Goal: Transaction & Acquisition: Book appointment/travel/reservation

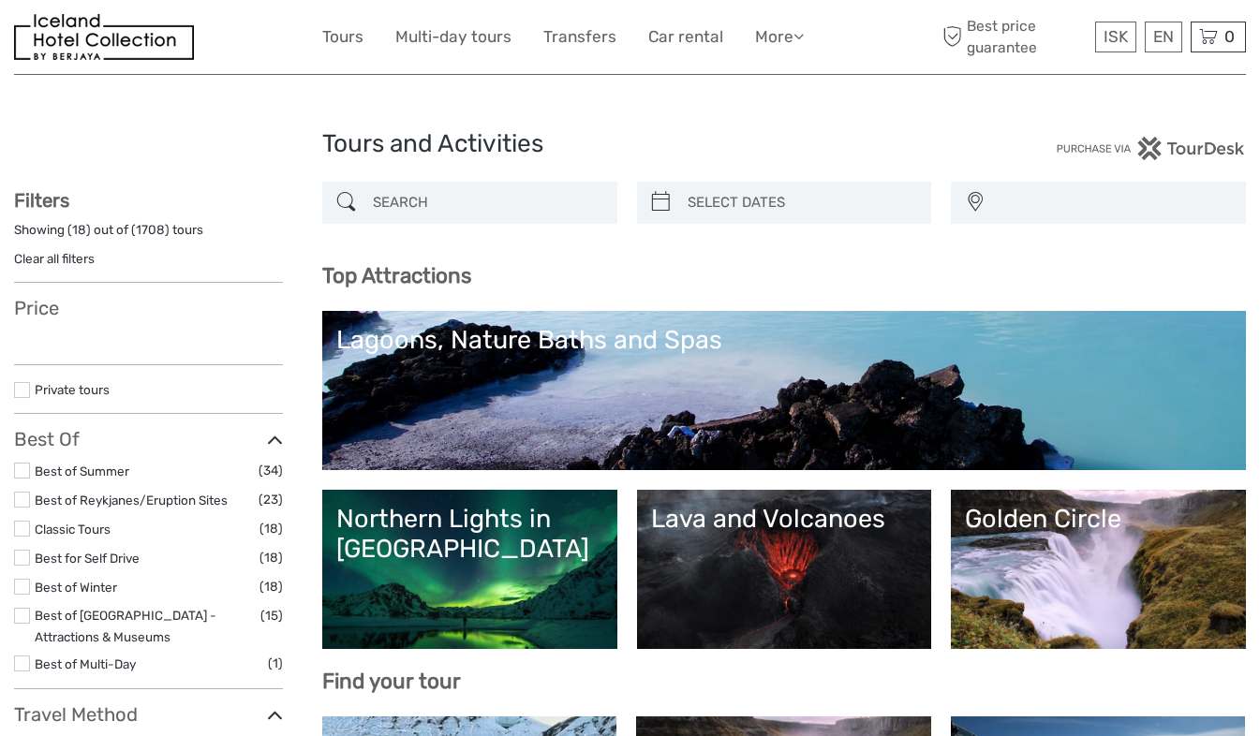
select select
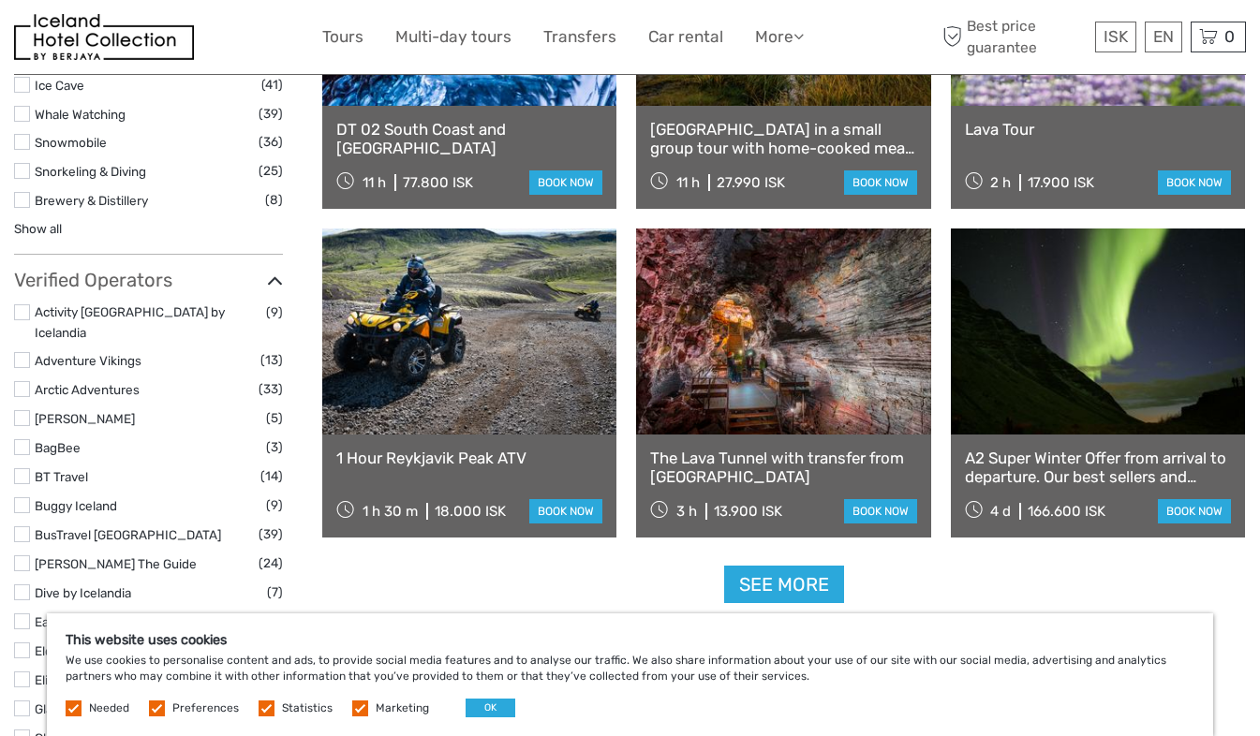
scroll to position [2155, 0]
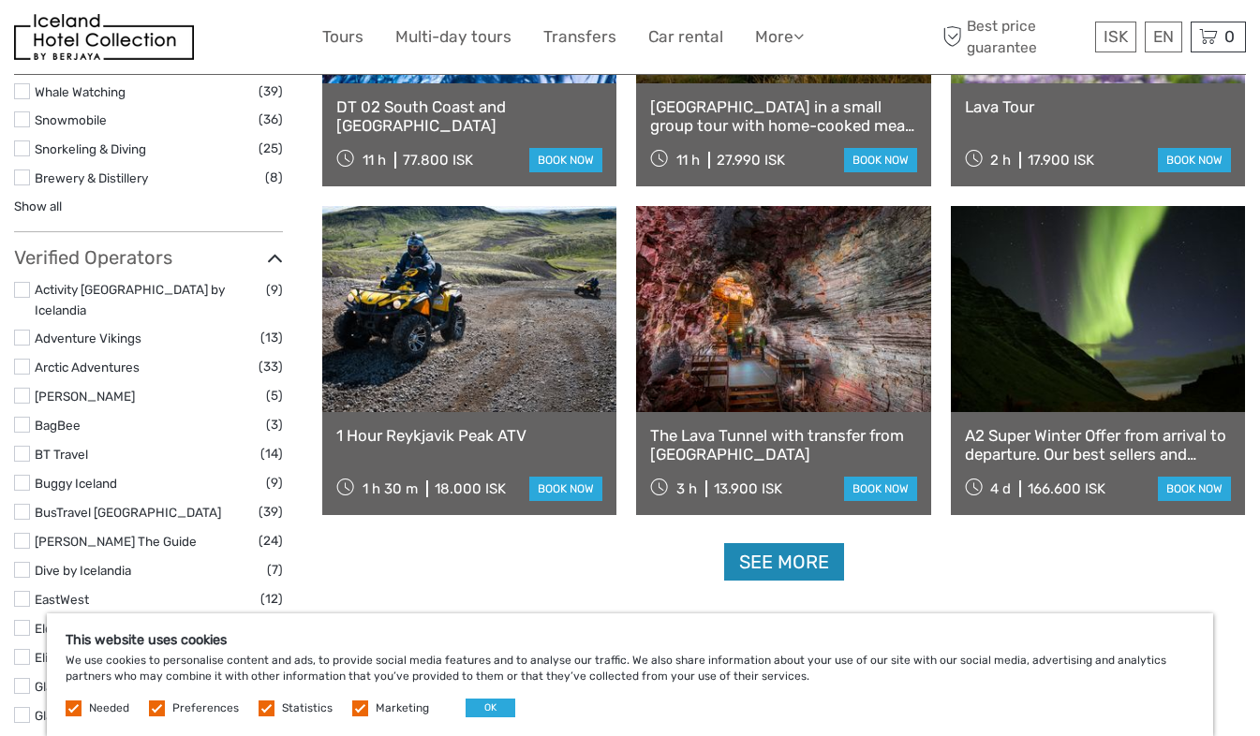
click at [741, 556] on link "See more" at bounding box center [784, 562] width 120 height 38
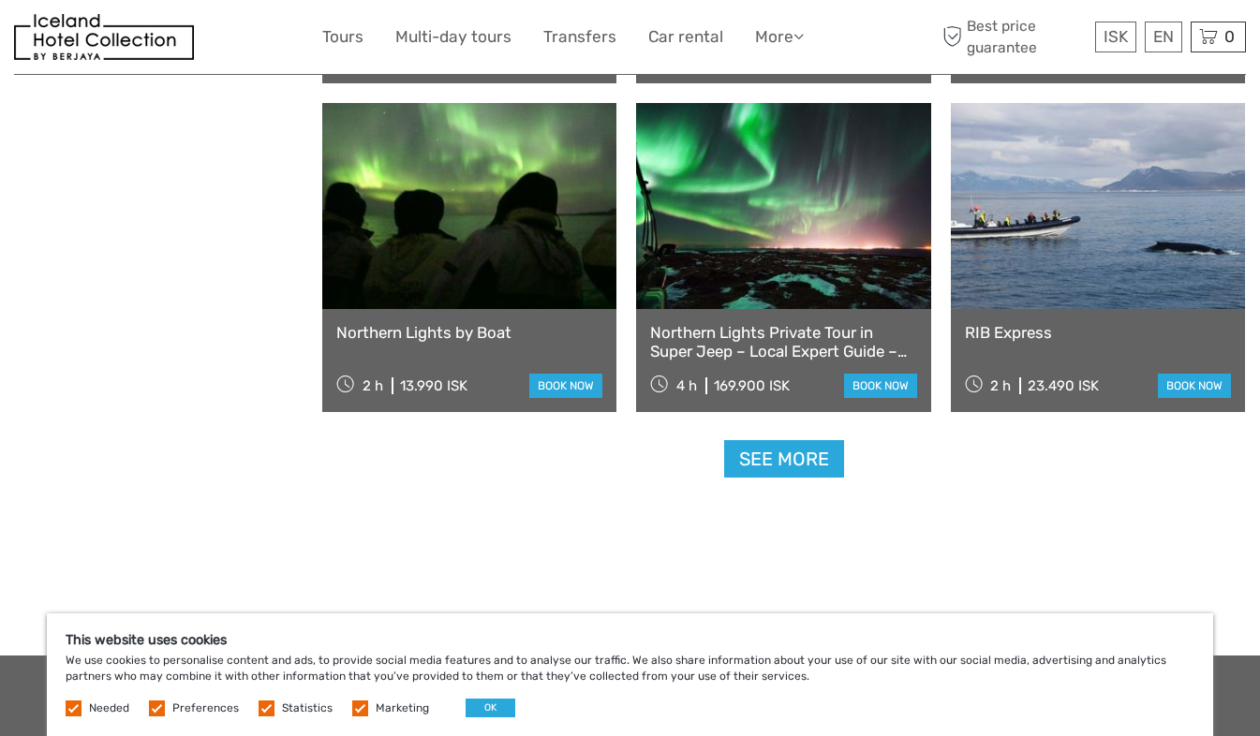
scroll to position [3842, 0]
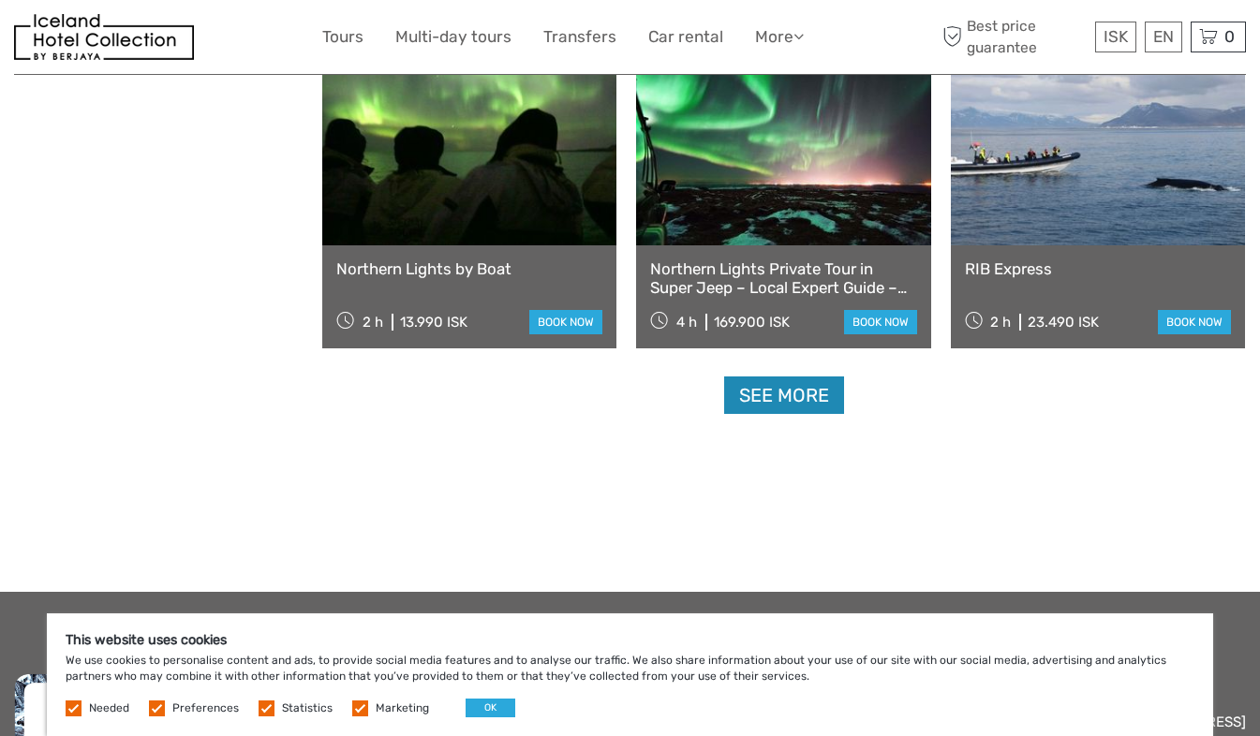
click at [772, 394] on link "See more" at bounding box center [784, 396] width 120 height 38
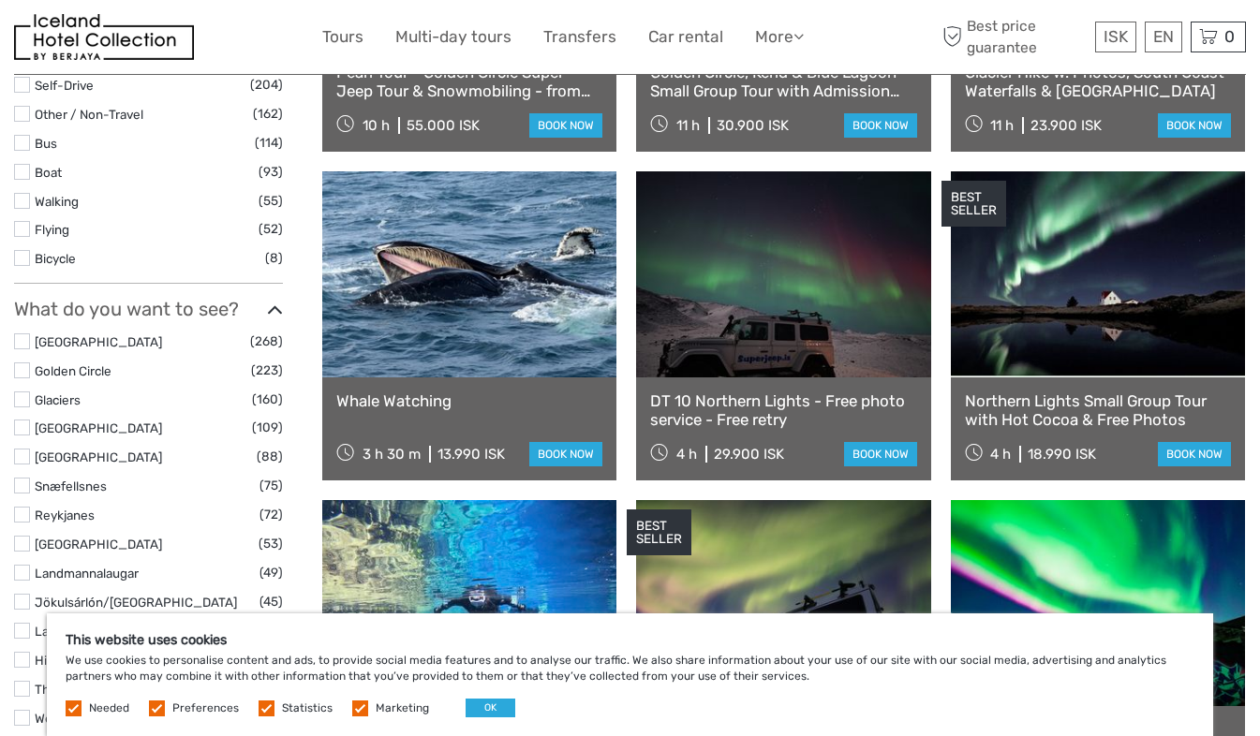
scroll to position [843, 0]
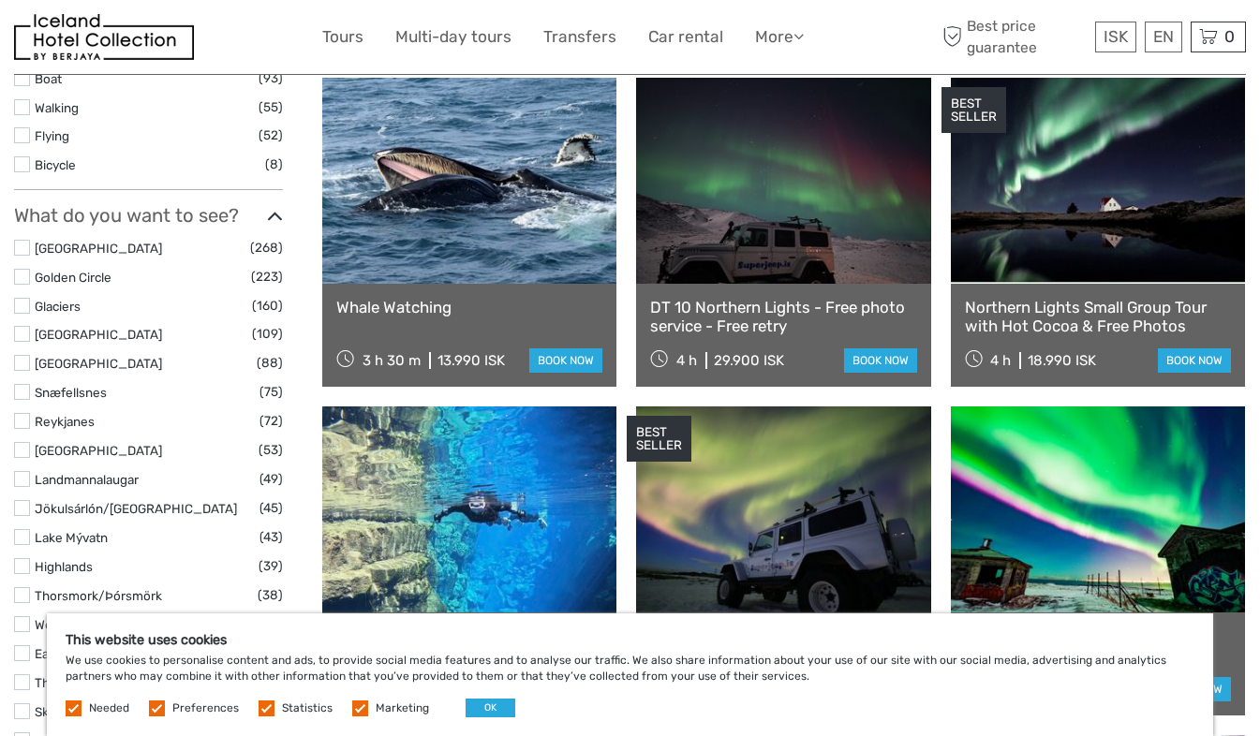
click at [443, 182] on link at bounding box center [469, 181] width 294 height 206
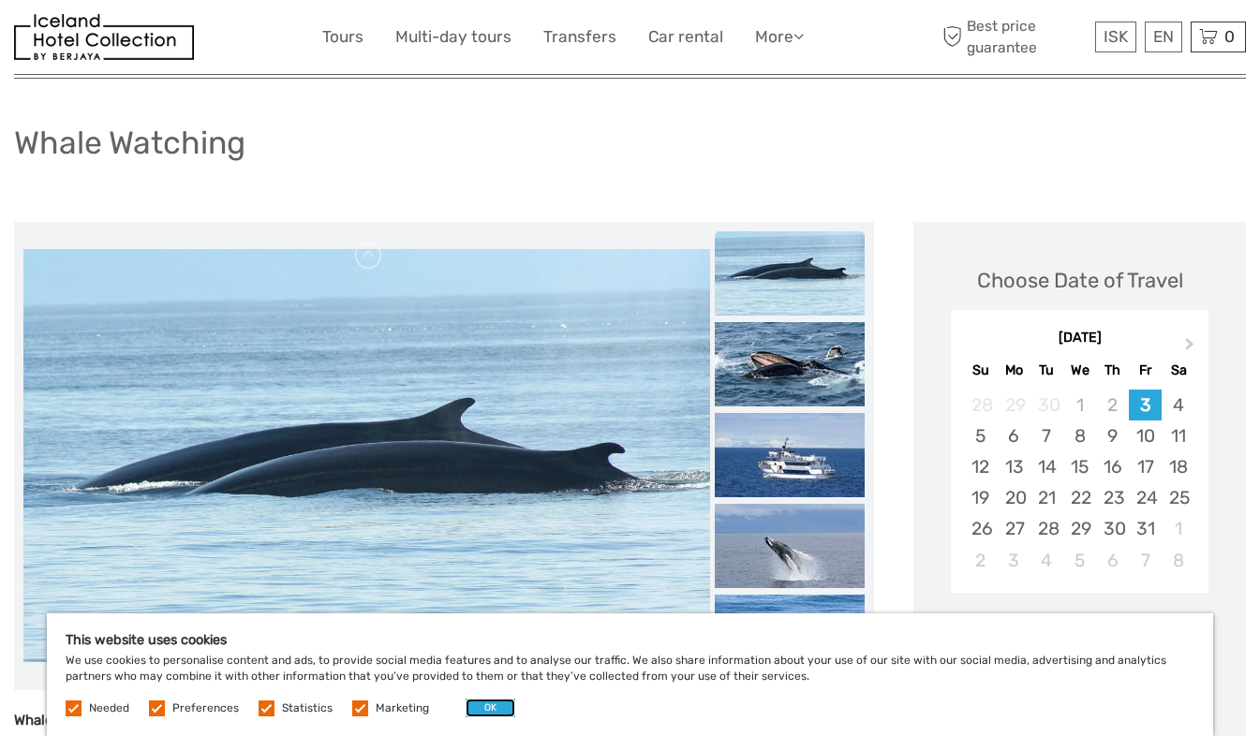
click at [499, 714] on button "OK" at bounding box center [491, 708] width 50 height 19
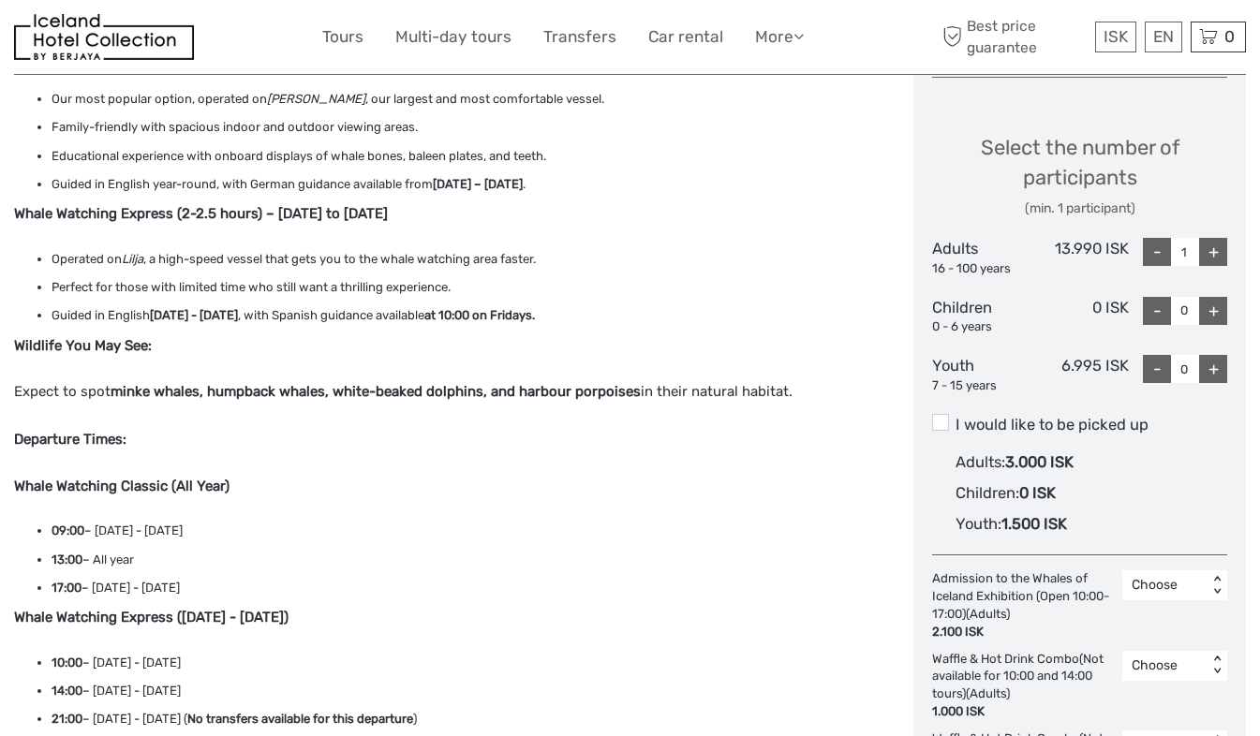
scroll to position [750, 0]
